Goal: Submit feedback/report problem

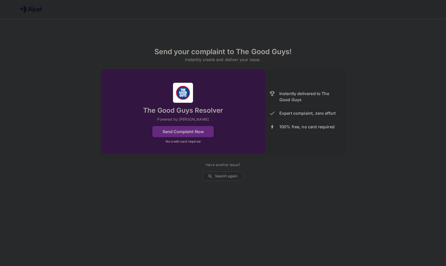
click at [186, 131] on button "Send Complaint Now" at bounding box center [182, 131] width 61 height 11
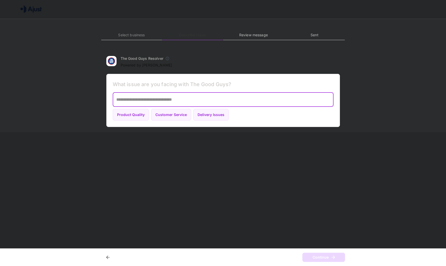
click at [192, 100] on textarea at bounding box center [223, 100] width 214 height 6
click at [140, 83] on h6 "What issue are you facing with The Good Guys?" at bounding box center [223, 84] width 221 height 8
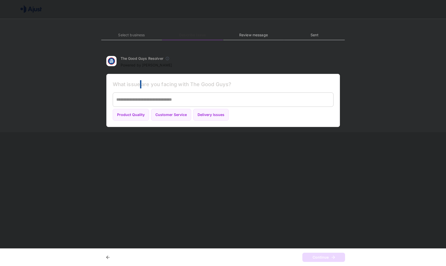
click at [140, 83] on h6 "What issue are you facing with The Good Guys?" at bounding box center [223, 84] width 221 height 8
copy h6 "What issue are you facing with The Good Guys?"
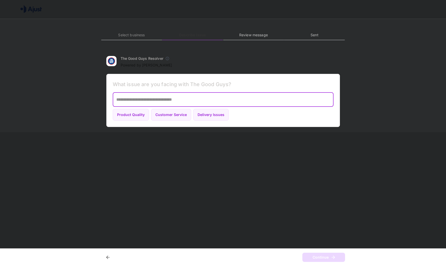
click at [182, 97] on textarea at bounding box center [223, 100] width 214 height 6
paste textarea "**********"
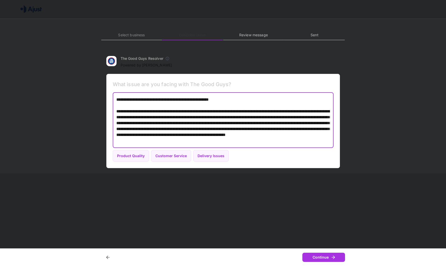
click at [246, 103] on textarea "**********" at bounding box center [223, 120] width 214 height 47
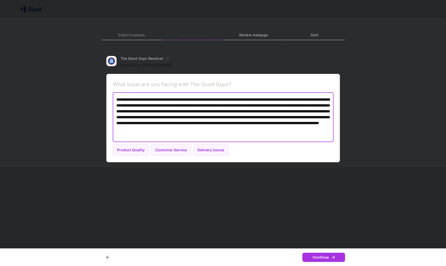
click at [293, 105] on textarea "**********" at bounding box center [223, 117] width 214 height 41
paste textarea "**********"
type textarea "**********"
click at [316, 256] on button "Continue" at bounding box center [323, 257] width 43 height 9
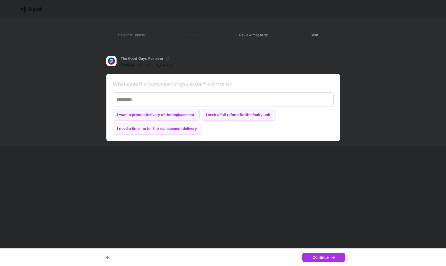
click at [214, 84] on h6 "What specific outcome do you want from them?" at bounding box center [223, 84] width 221 height 8
copy h6 "What specific outcome do you want from them?"
click at [210, 104] on div "* ​" at bounding box center [223, 99] width 221 height 14
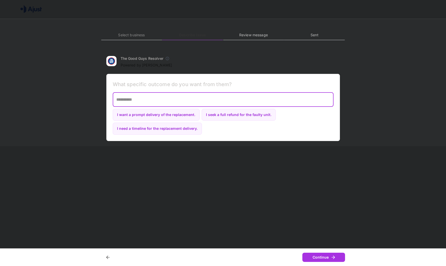
paste textarea "**********"
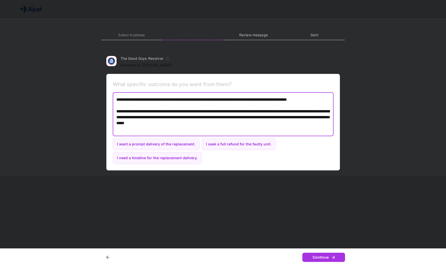
click at [216, 103] on textarea "**********" at bounding box center [223, 114] width 214 height 35
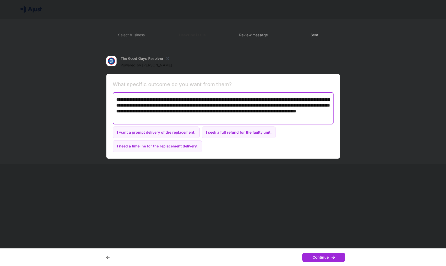
type textarea "**********"
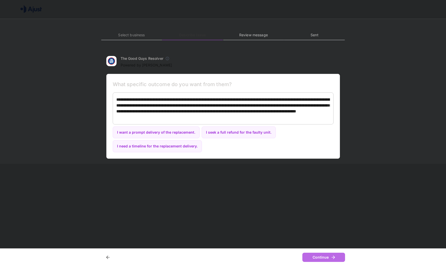
click at [317, 259] on button "Continue" at bounding box center [323, 257] width 43 height 9
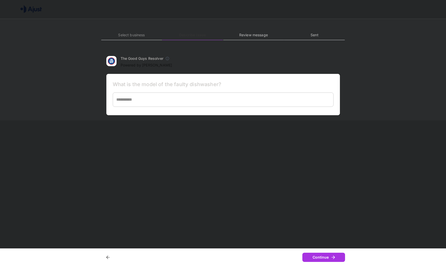
click at [192, 80] on h6 "What is the model of the faulty dishwasher?" at bounding box center [223, 84] width 221 height 8
click at [183, 87] on h6 "What is the model of the faulty dishwasher?" at bounding box center [223, 84] width 221 height 8
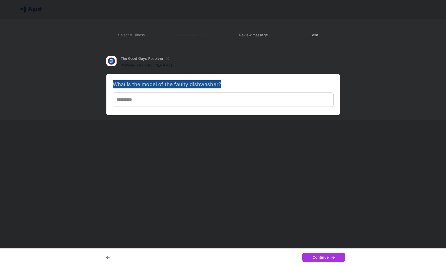
copy h6 "What is the model of the faulty dishwasher?"
click at [245, 99] on textarea at bounding box center [223, 100] width 214 height 6
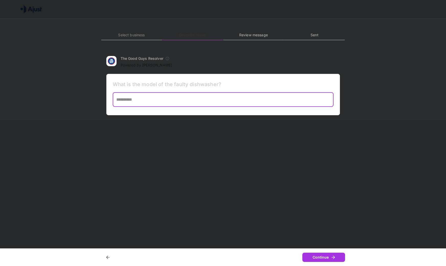
paste textarea "**********"
type textarea "**********"
click at [318, 259] on button "Continue" at bounding box center [323, 257] width 43 height 9
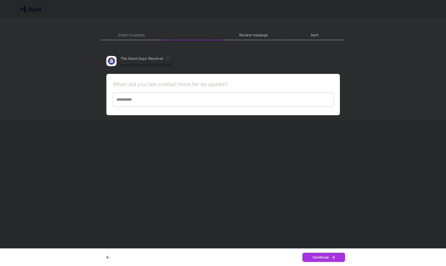
click at [255, 98] on textarea at bounding box center [223, 100] width 214 height 6
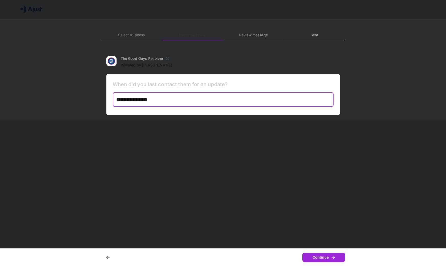
type textarea "**********"
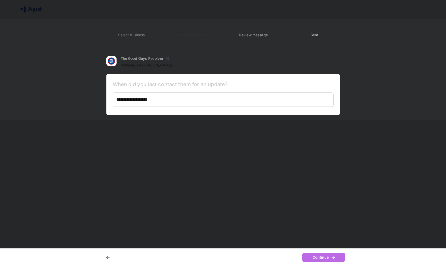
click at [323, 256] on button "Continue" at bounding box center [323, 257] width 43 height 9
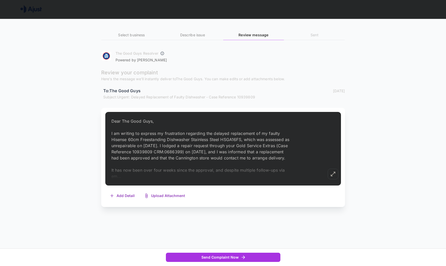
click at [333, 177] on icon "button" at bounding box center [333, 174] width 6 height 6
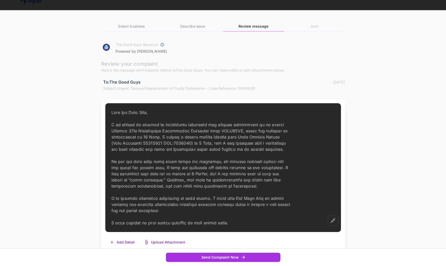
scroll to position [9, 0]
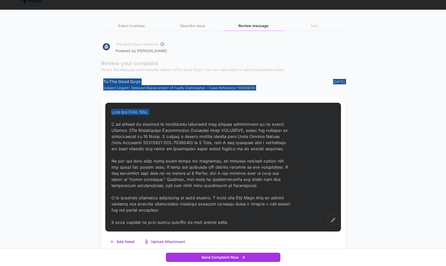
drag, startPoint x: 101, startPoint y: 82, endPoint x: 133, endPoint y: 117, distance: 47.4
click at [133, 117] on div "The Good Guys Resolver Powered by [PERSON_NAME] Review your complaint Here's th…" at bounding box center [223, 146] width 244 height 213
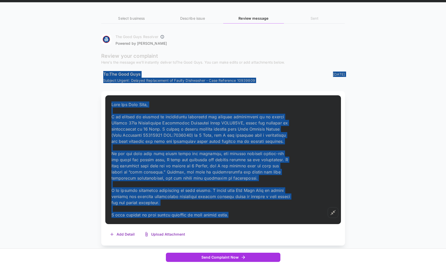
click at [233, 217] on p at bounding box center [200, 159] width 179 height 116
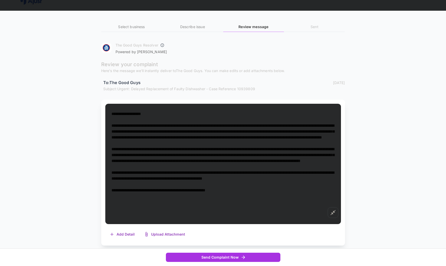
scroll to position [0, 0]
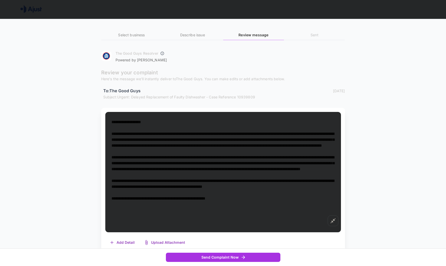
drag, startPoint x: 233, startPoint y: 217, endPoint x: 148, endPoint y: 125, distance: 125.4
click at [148, 125] on textarea at bounding box center [222, 172] width 223 height 106
click at [97, 85] on div "Select business Describe issue Review message Sent The Good Guys Resolver Power…" at bounding box center [223, 136] width 306 height 235
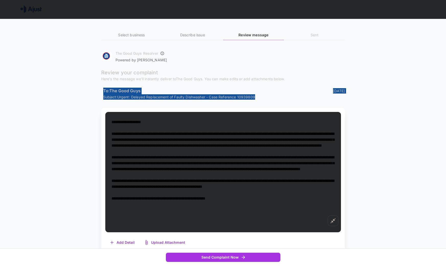
drag, startPoint x: 102, startPoint y: 91, endPoint x: 242, endPoint y: 226, distance: 194.7
click at [242, 226] on div "The Good Guys Resolver Powered by [PERSON_NAME] Review your complaint Here's th…" at bounding box center [223, 151] width 244 height 204
copy div "To: The Good Guys [DATE] Subject: Urgent: Delayed Replacement of Faulty Dishwas…"
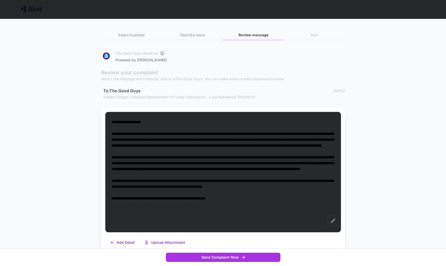
click at [97, 72] on div "Select business Describe issue Review message Sent The Good Guys Resolver Power…" at bounding box center [223, 136] width 306 height 235
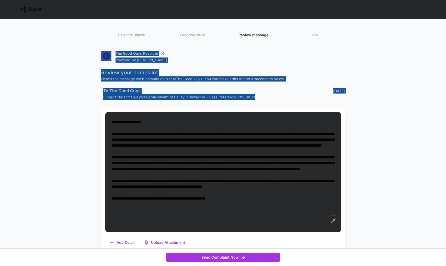
drag, startPoint x: 94, startPoint y: 50, endPoint x: 232, endPoint y: 216, distance: 216.0
click at [232, 216] on div "Select business Describe issue Review message Sent The Good Guys Resolver Power…" at bounding box center [223, 136] width 306 height 235
click at [232, 216] on textarea at bounding box center [222, 172] width 223 height 106
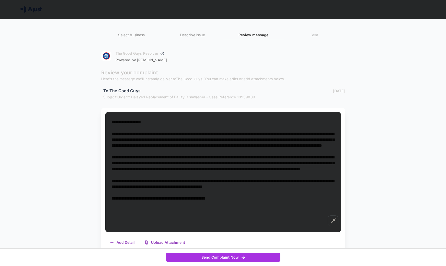
drag, startPoint x: 232, startPoint y: 216, endPoint x: 100, endPoint y: 74, distance: 194.6
click at [100, 74] on div "Select business Describe issue Review message Sent The Good Guys Resolver Power…" at bounding box center [223, 136] width 306 height 235
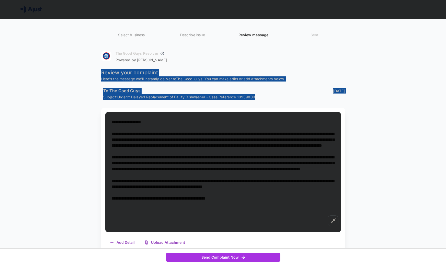
drag, startPoint x: 100, startPoint y: 74, endPoint x: 216, endPoint y: 211, distance: 180.3
click at [216, 211] on div "Select business Describe issue Review message Sent The Good Guys Resolver Power…" at bounding box center [223, 136] width 306 height 235
copy div "Review your complaint Here's the message we'll instantly deliver to The Good Gu…"
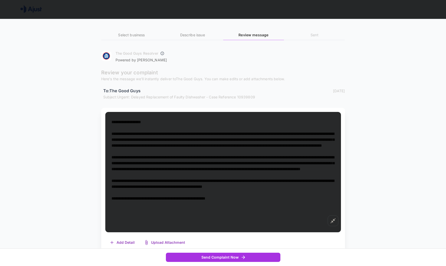
click at [132, 133] on textarea at bounding box center [222, 172] width 223 height 106
drag, startPoint x: 111, startPoint y: 121, endPoint x: 154, endPoint y: 181, distance: 73.4
click at [154, 181] on textarea at bounding box center [222, 172] width 223 height 106
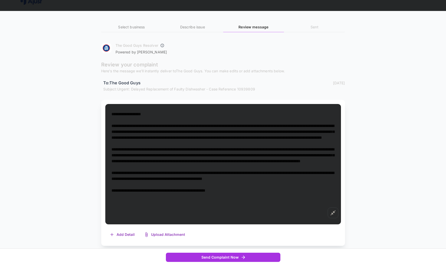
click at [232, 208] on textarea at bounding box center [222, 164] width 223 height 106
click at [208, 153] on textarea at bounding box center [222, 164] width 223 height 106
click at [195, 30] on div "Describe issue" at bounding box center [192, 28] width 61 height 8
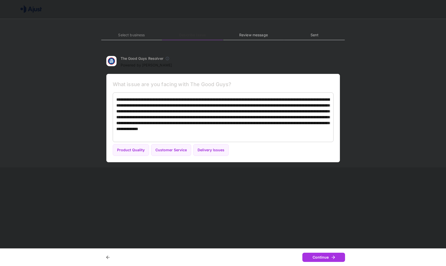
click at [129, 36] on h6 "Select business" at bounding box center [131, 35] width 61 height 6
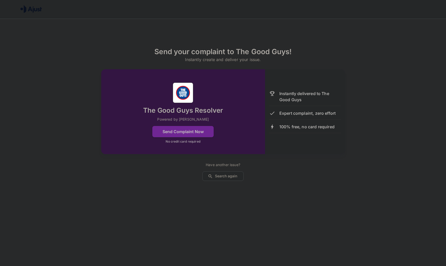
click at [34, 9] on img at bounding box center [30, 9] width 21 height 8
